Goal: Task Accomplishment & Management: Use online tool/utility

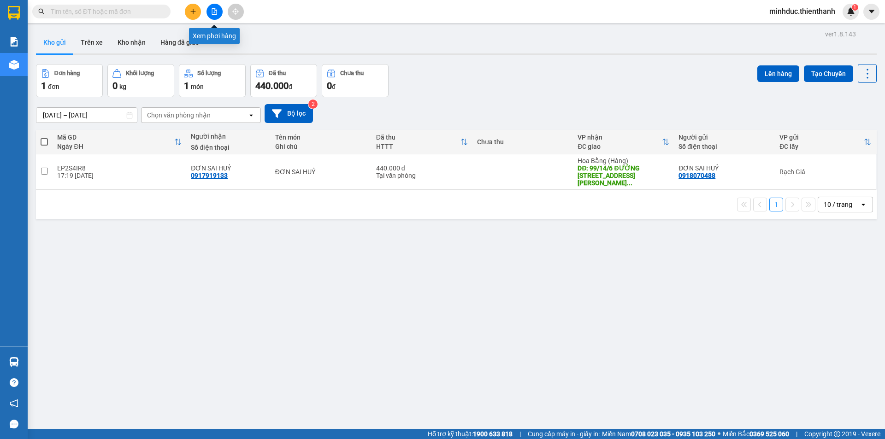
click at [221, 11] on button at bounding box center [214, 12] width 16 height 16
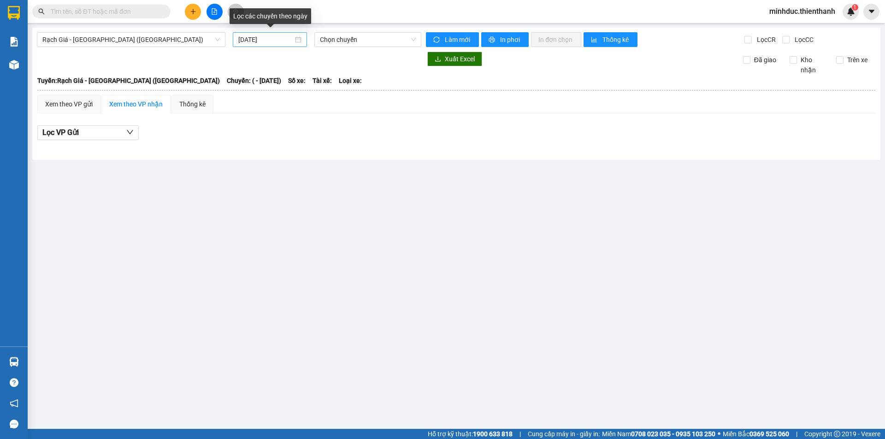
click at [289, 41] on input "[DATE]" at bounding box center [265, 40] width 55 height 10
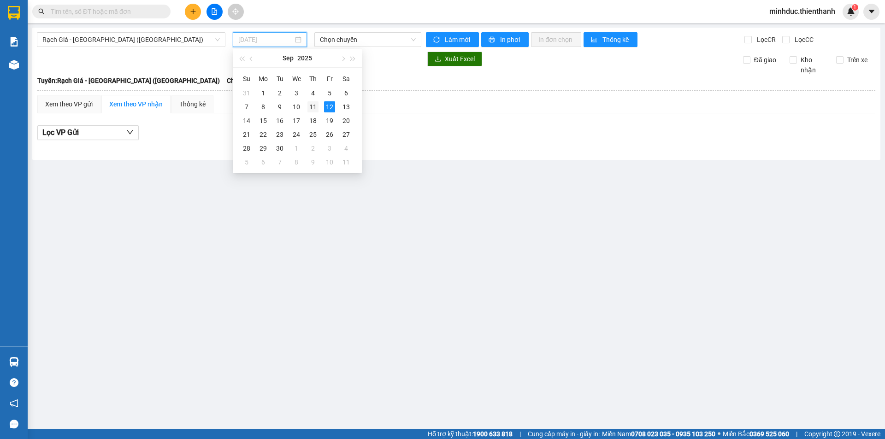
click at [311, 107] on div "11" at bounding box center [312, 106] width 11 height 11
type input "[DATE]"
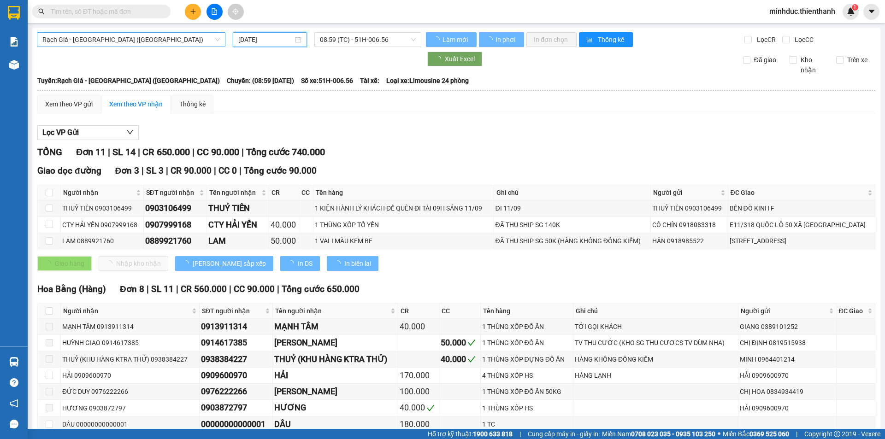
click at [138, 38] on span "Rạch Giá - [GEOGRAPHIC_DATA] ([GEOGRAPHIC_DATA])" at bounding box center [130, 40] width 177 height 14
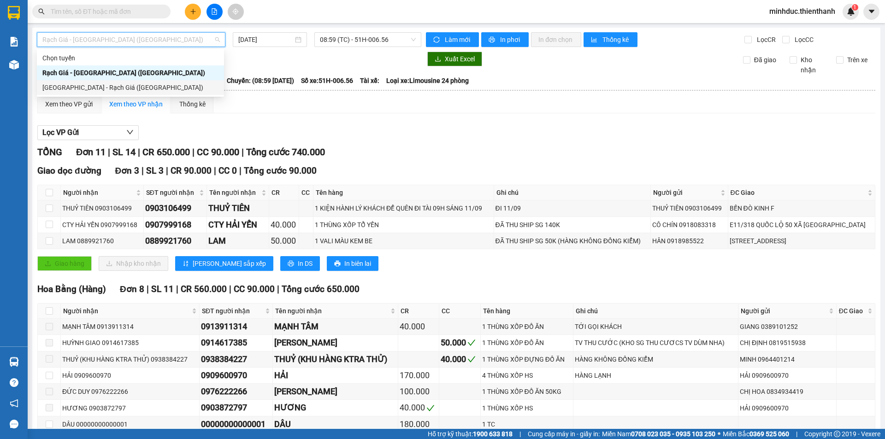
click at [75, 85] on div "[GEOGRAPHIC_DATA] - Rạch Giá ([GEOGRAPHIC_DATA])" at bounding box center [130, 88] width 176 height 10
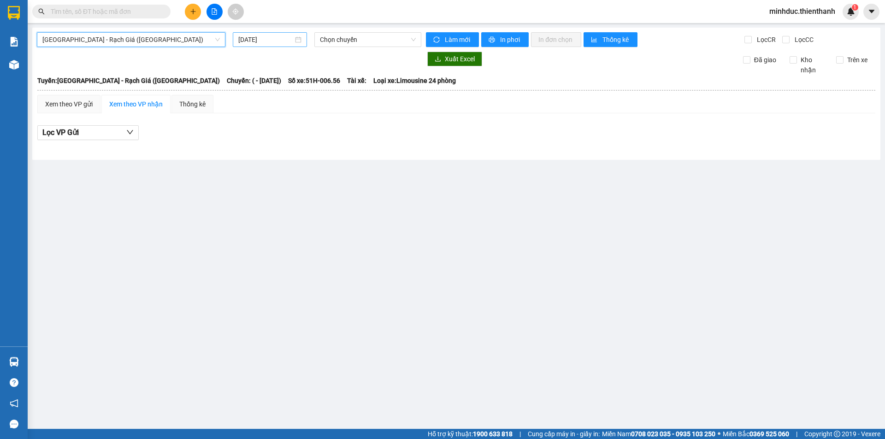
click at [292, 36] on input "[DATE]" at bounding box center [265, 40] width 55 height 10
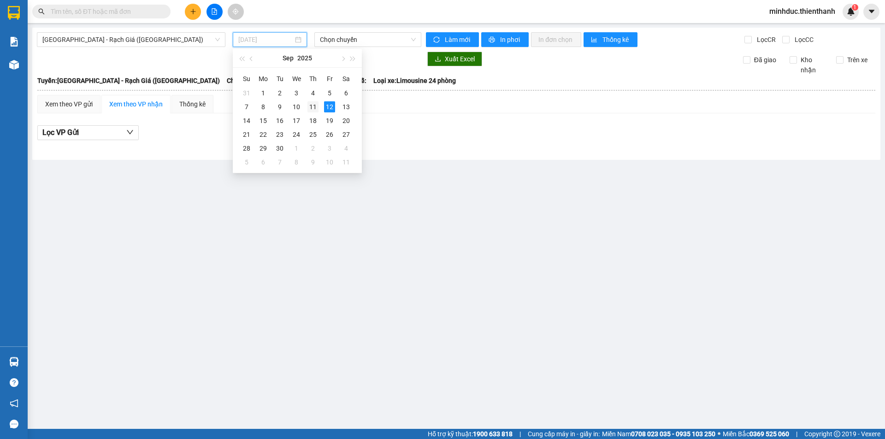
click at [315, 109] on div "11" at bounding box center [312, 106] width 11 height 11
type input "[DATE]"
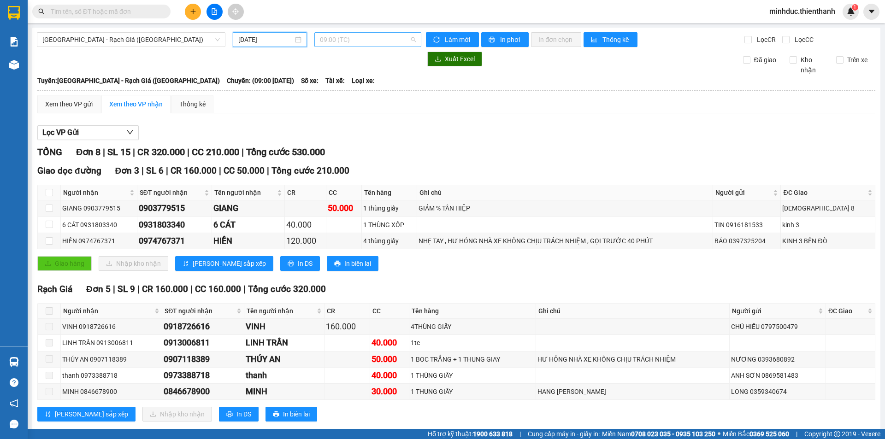
click at [352, 37] on span "09:00 (TC)" at bounding box center [368, 40] width 96 height 14
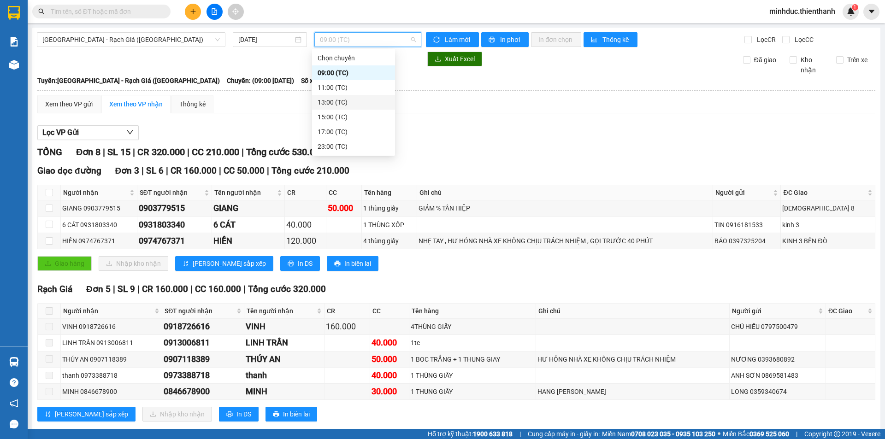
scroll to position [18, 0]
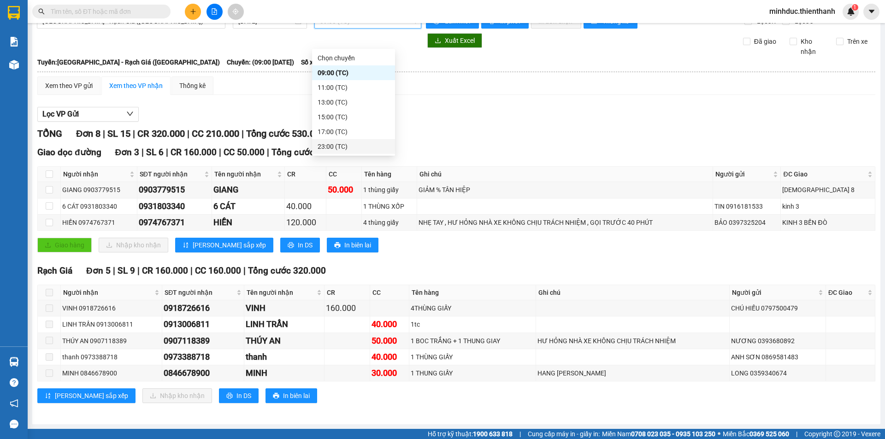
click at [332, 145] on div "23:00 (TC)" at bounding box center [354, 147] width 72 height 10
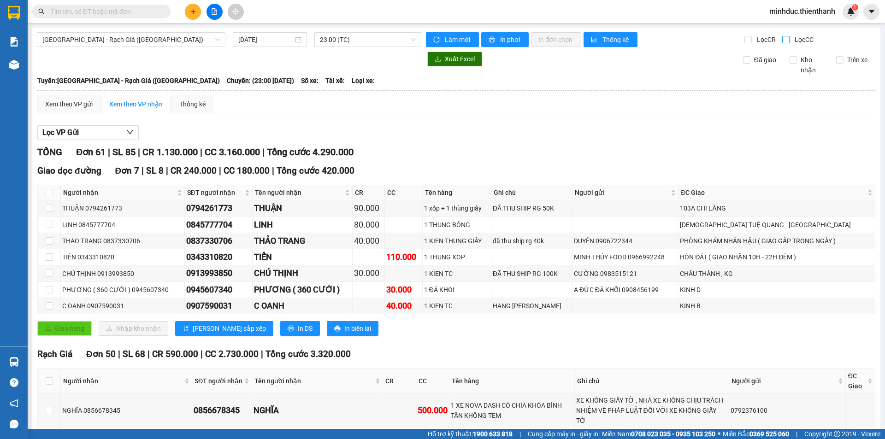
click at [782, 43] on input "Lọc CC" at bounding box center [786, 39] width 9 height 7
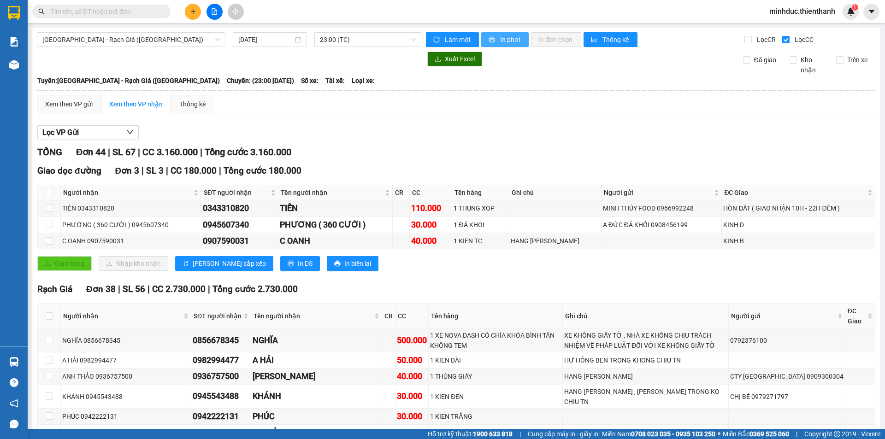
click at [512, 44] on span "In phơi" at bounding box center [510, 40] width 21 height 10
click at [782, 37] on input "Lọc CC" at bounding box center [786, 39] width 9 height 7
checkbox input "false"
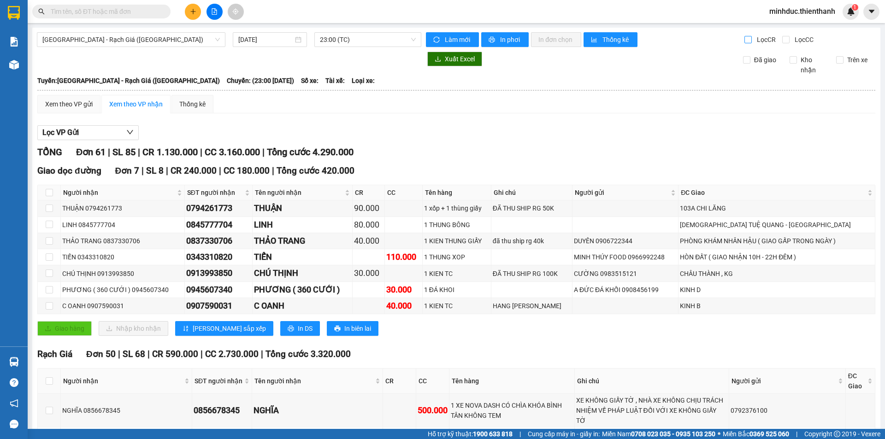
click at [744, 37] on input "Lọc CR" at bounding box center [748, 39] width 9 height 7
checkbox input "true"
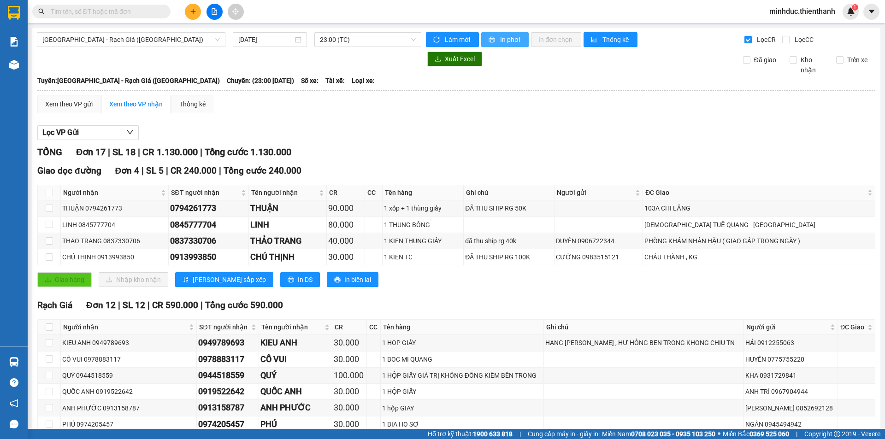
click at [508, 40] on span "In phơi" at bounding box center [510, 40] width 21 height 10
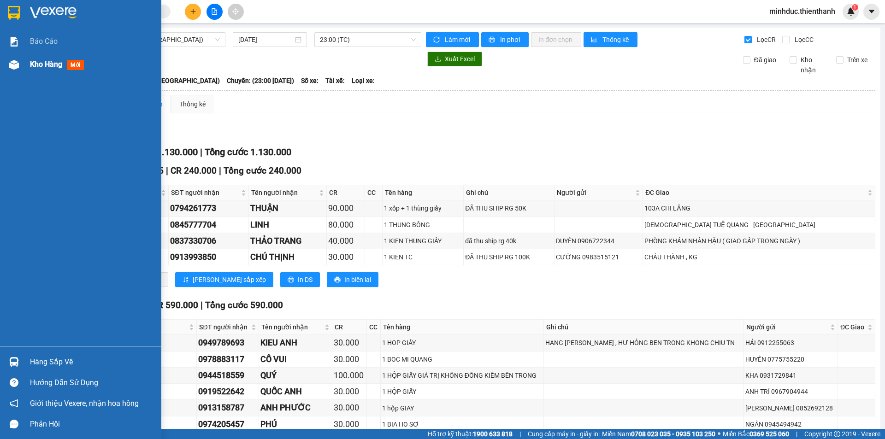
click at [40, 62] on span "Kho hàng" at bounding box center [46, 64] width 32 height 9
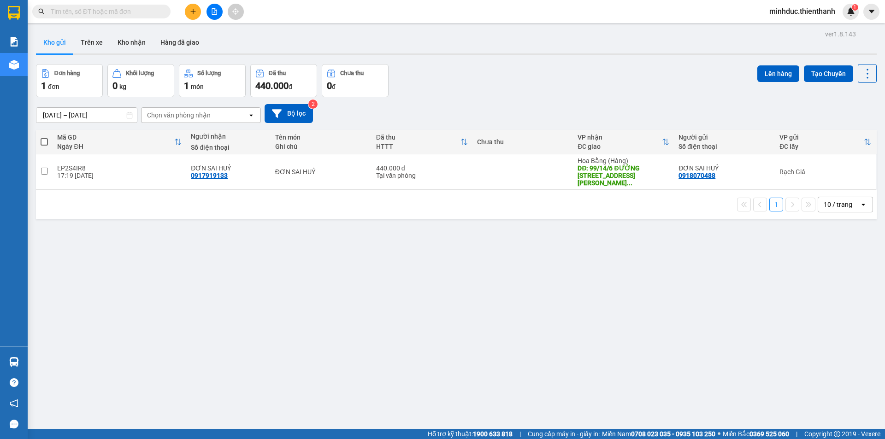
click at [636, 111] on div "[DATE] – [DATE] Press the down arrow key to interact with the calendar and sele…" at bounding box center [456, 113] width 841 height 19
click at [113, 14] on input "text" at bounding box center [105, 11] width 109 height 10
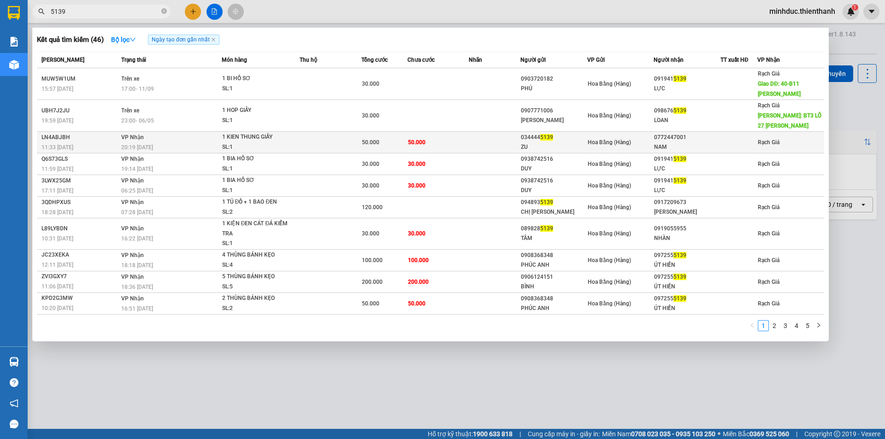
type input "5139"
